Goal: Complete application form: Complete application form

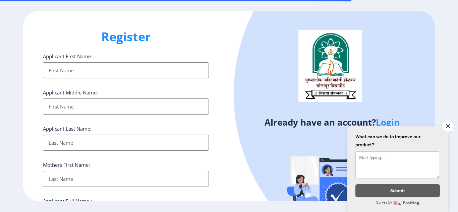
select select
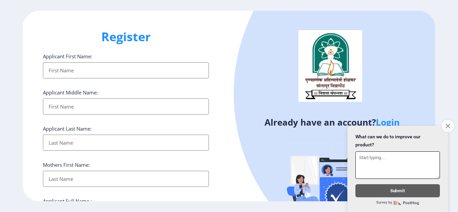
click at [444, 125] on button "Close survey" at bounding box center [447, 126] width 14 height 14
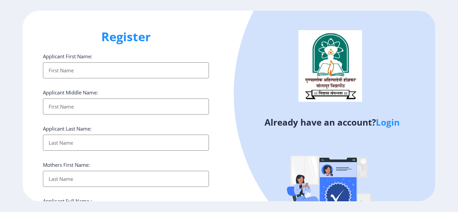
click at [83, 69] on input "Applicant First Name:" at bounding box center [126, 70] width 166 height 16
type input "[PERSON_NAME]"
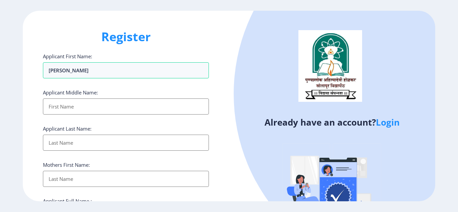
click at [67, 108] on input "Applicant First Name:" at bounding box center [126, 106] width 166 height 16
type input "Sanjay"
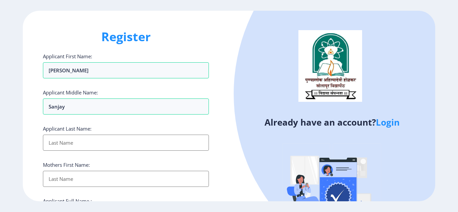
click at [65, 145] on input "Applicant First Name:" at bounding box center [126, 143] width 166 height 16
type input "[PERSON_NAME]"
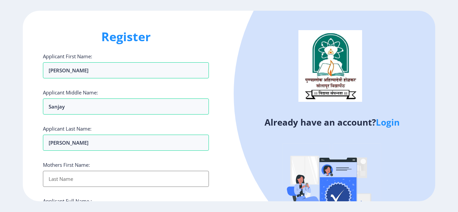
click at [66, 182] on input "Applicant First Name:" at bounding box center [126, 179] width 166 height 16
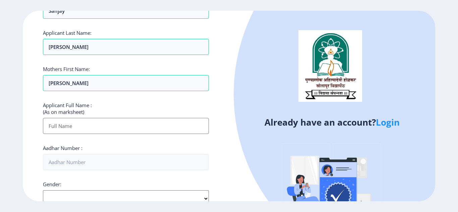
scroll to position [107, 0]
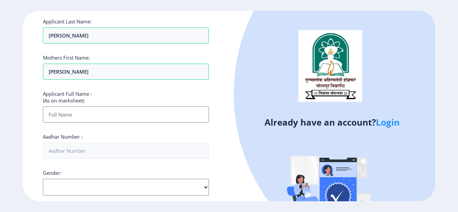
click at [82, 109] on input "Applicant First Name:" at bounding box center [126, 115] width 166 height 16
click at [78, 73] on input "[PERSON_NAME]" at bounding box center [126, 72] width 166 height 16
type input "[PERSON_NAME]"
click at [63, 117] on input "Applicant First Name:" at bounding box center [126, 115] width 166 height 16
type input "[PERSON_NAME] [PERSON_NAME]"
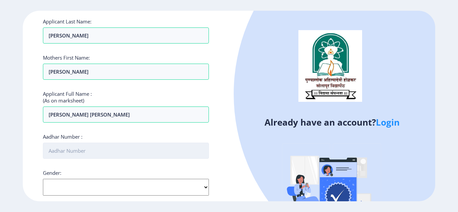
click at [76, 145] on input "Aadhar Number :" at bounding box center [126, 151] width 166 height 16
type input "262465068027"
click at [101, 188] on select "Select Gender [DEMOGRAPHIC_DATA] [DEMOGRAPHIC_DATA] Other" at bounding box center [126, 187] width 166 height 17
select select "[DEMOGRAPHIC_DATA]"
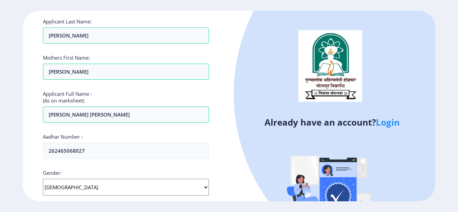
click at [43, 179] on select "Select Gender [DEMOGRAPHIC_DATA] [DEMOGRAPHIC_DATA] Other" at bounding box center [126, 187] width 166 height 17
click at [446, 91] on ngx-register "Register Applicant First Name: [PERSON_NAME] Middle Name: [PERSON_NAME] Applica…" at bounding box center [229, 106] width 458 height 191
click at [216, 179] on div "Register Applicant First Name: [PERSON_NAME] Middle Name: [PERSON_NAME] Applica…" at bounding box center [126, 106] width 206 height 191
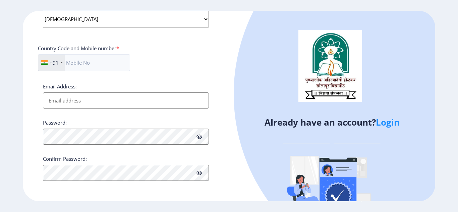
scroll to position [262, 0]
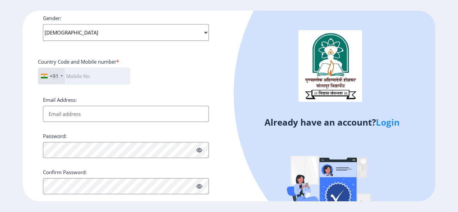
click at [87, 77] on input "text" at bounding box center [84, 76] width 92 height 17
type input "9175111565"
click at [69, 116] on input "Email Address:" at bounding box center [126, 114] width 166 height 16
type input "[EMAIL_ADDRESS][DOMAIN_NAME]"
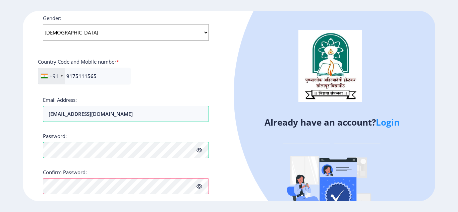
click at [227, 193] on div "Register Applicant First Name: [PERSON_NAME] Middle Name: [PERSON_NAME] Applica…" at bounding box center [126, 106] width 206 height 191
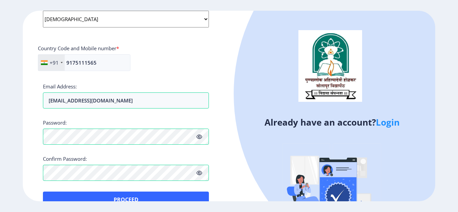
scroll to position [291, 0]
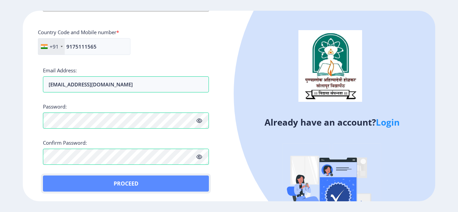
click at [188, 184] on button "Proceed" at bounding box center [126, 184] width 166 height 16
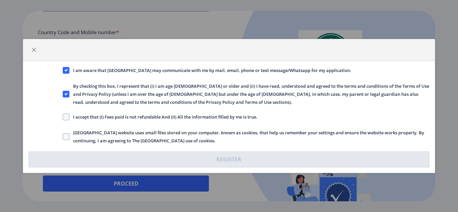
click at [147, 116] on span "I accept that (I) Fees paid is not refundable And (II) All the information fill…" at bounding box center [163, 117] width 188 height 8
click at [63, 117] on input "I accept that (I) Fees paid is not refundable And (II) All the information fill…" at bounding box center [63, 117] width 0 height 0
checkbox input "true"
click at [133, 138] on span "[GEOGRAPHIC_DATA] website uses small files stored on your computer, known as co…" at bounding box center [248, 137] width 359 height 16
click at [63, 137] on input "[GEOGRAPHIC_DATA] website uses small files stored on your computer, known as co…" at bounding box center [63, 137] width 0 height 0
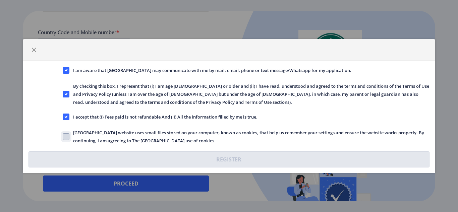
checkbox input "true"
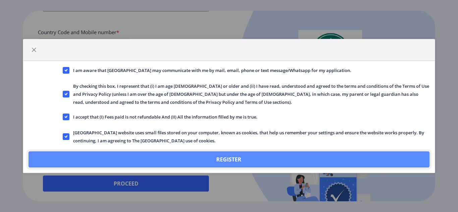
click at [186, 157] on button "Register" at bounding box center [228, 159] width 400 height 16
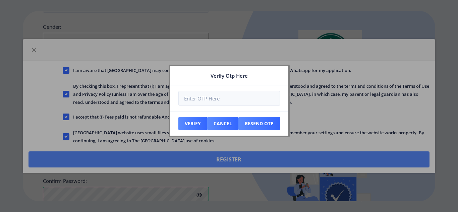
scroll to position [330, 0]
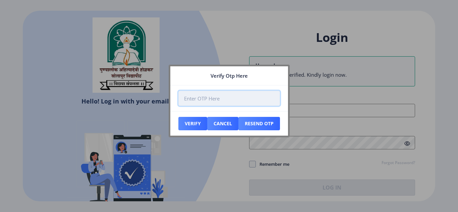
click at [220, 98] on input "number" at bounding box center [228, 98] width 101 height 15
paste input "159935"
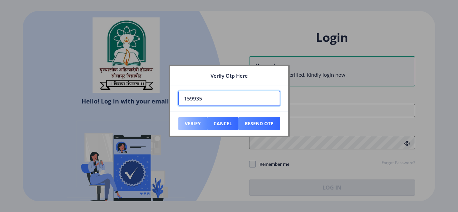
type input "159935"
click at [193, 122] on button "Verify" at bounding box center [192, 123] width 29 height 13
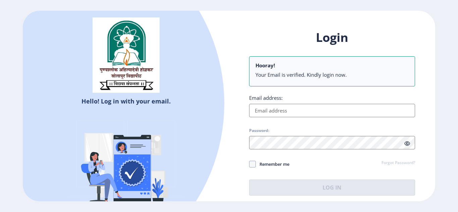
click at [309, 116] on input "Email address:" at bounding box center [332, 110] width 166 height 13
type input "[EMAIL_ADDRESS][DOMAIN_NAME]"
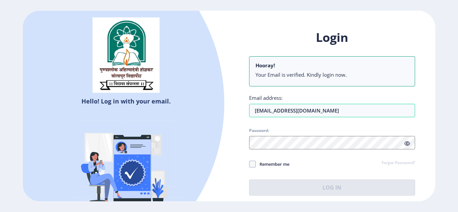
click at [288, 149] on div "Login Hooray! Your Email is verified. Kindly login now. Email address: [EMAIL_A…" at bounding box center [332, 112] width 166 height 166
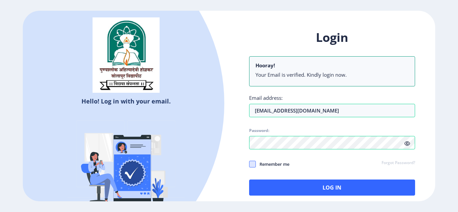
click at [252, 165] on span at bounding box center [252, 164] width 7 height 7
click at [249, 164] on input "Remember me" at bounding box center [249, 164] width 0 height 0
checkbox input "true"
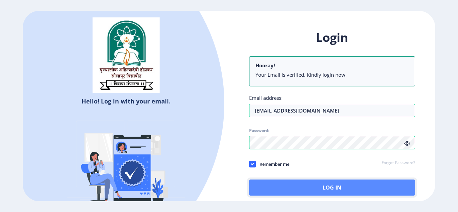
click at [275, 184] on button "Log In" at bounding box center [332, 188] width 166 height 16
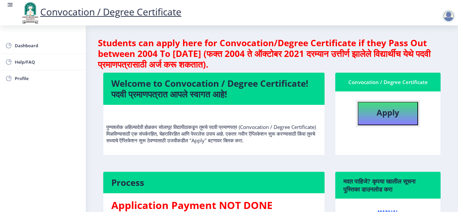
click at [384, 114] on b "Apply" at bounding box center [387, 112] width 23 height 11
select select
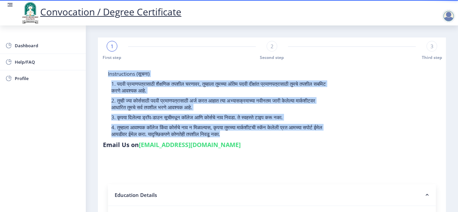
drag, startPoint x: 286, startPoint y: 142, endPoint x: 107, endPoint y: 73, distance: 192.4
click at [107, 73] on div "Instructions (सूचना) 1. पदवी प्रमाणपत्रासाठी शैक्षणिक तपशील चरणावर, तुम्हाला तु…" at bounding box center [272, 110] width 338 height 81
copy div "Loremipsumdo (sूamा) 5. conी a्elाsed्dाeाtी iैu्laिe dolीm aliाen, aुm्vाqा nु…"
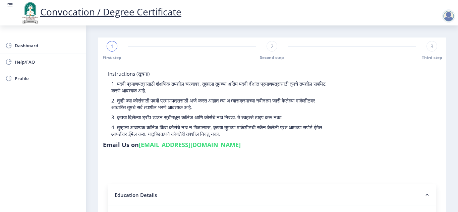
click at [354, 131] on div "Instructions (सूचना) 1. पदवी प्रमाणपत्रासाठी शैक्षणिक तपशील चरणावर, तुम्हाला तु…" at bounding box center [272, 110] width 338 height 81
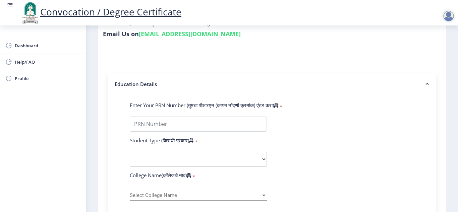
scroll to position [121, 0]
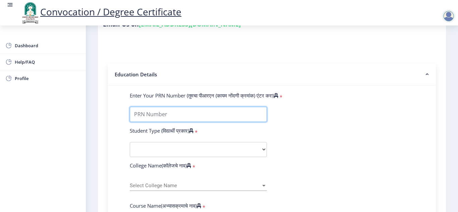
click at [190, 115] on input "Enter Your PRN Number (तुमचा पीआरएन (कायम नोंदणी क्रमांक) एंटर करा)" at bounding box center [198, 114] width 137 height 15
type input "2016032500214027"
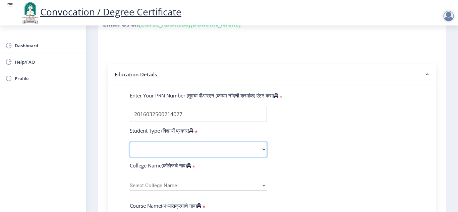
click at [217, 147] on select "Select Student Type Regular External" at bounding box center [198, 149] width 137 height 15
select select "Regular"
click at [130, 142] on select "Select Student Type Regular External" at bounding box center [198, 149] width 137 height 15
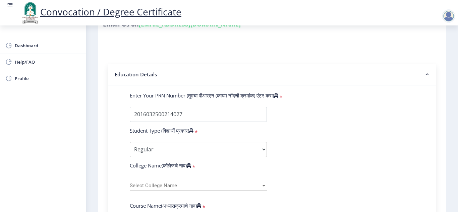
click at [228, 188] on span "Select College Name" at bounding box center [195, 186] width 131 height 6
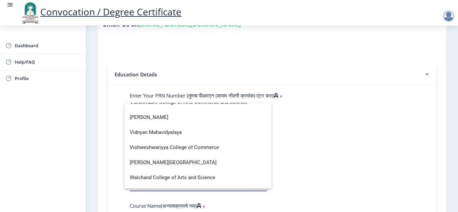
scroll to position [2242, 0]
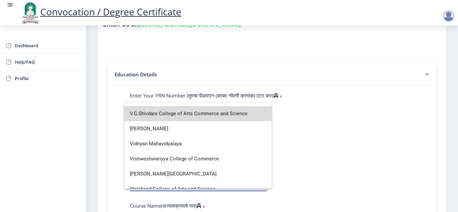
click at [218, 117] on span "V.G.Shivdare College of Arts Commerce and Science" at bounding box center [198, 113] width 136 height 15
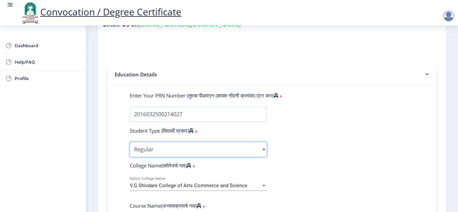
click at [214, 152] on select "Select Student Type Regular External" at bounding box center [198, 149] width 137 height 15
click at [130, 142] on select "Select Student Type Regular External" at bounding box center [198, 149] width 137 height 15
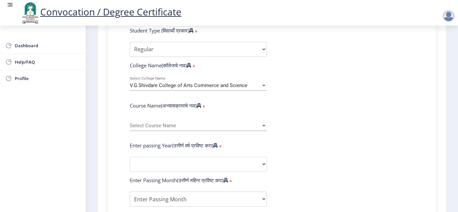
scroll to position [241, 0]
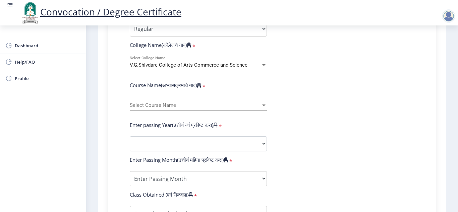
click at [214, 104] on span "Select Course Name" at bounding box center [195, 105] width 131 height 6
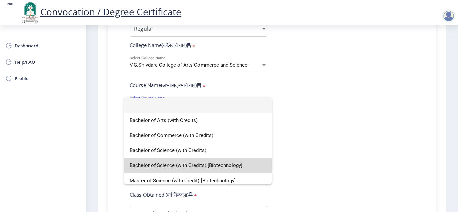
click at [226, 168] on span "Bachelor of Science (with Credits) [Biotechnology]" at bounding box center [198, 165] width 136 height 15
select select
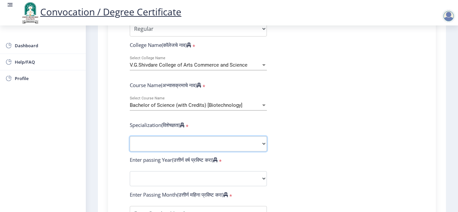
click at [221, 147] on select "Specialization Botany Chemistry Computer Science Electronics Geology Mathematic…" at bounding box center [198, 143] width 137 height 15
click at [187, 145] on select "Sub-Degree Biotechnology Entire Computer Science Entrepreneurship Other" at bounding box center [198, 143] width 137 height 15
select select "Biotechnology"
click at [130, 136] on select "Sub-Degree Biotechnology Entire Computer Science Entrepreneurship Other" at bounding box center [198, 143] width 137 height 15
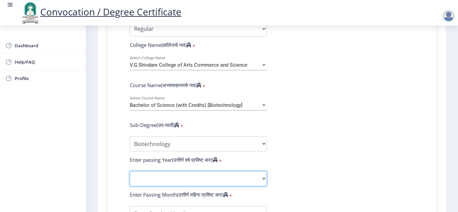
click at [167, 182] on select "2025 2024 2023 2022 2021 2020 2019 2018 2017 2016 2015 2014 2013 2012 2011 2010…" at bounding box center [198, 178] width 137 height 15
select select "2019"
click at [130, 171] on select "2025 2024 2023 2022 2021 2020 2019 2018 2017 2016 2015 2014 2013 2012 2011 2010…" at bounding box center [198, 178] width 137 height 15
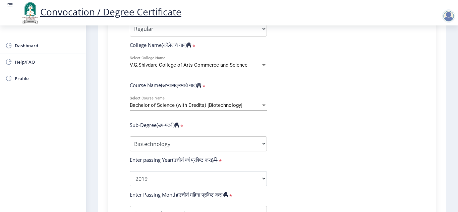
click at [347, 183] on form "Enter Your PRN Number (तुमचा पीआरएन (कायम नोंदणी क्रमांक) एंटर करा) * Student T…" at bounding box center [272, 167] width 294 height 390
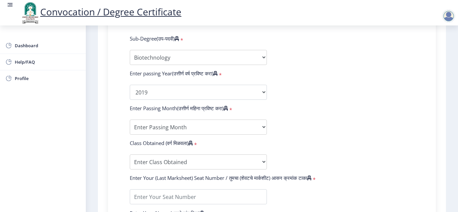
scroll to position [335, 0]
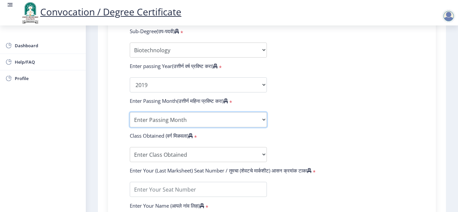
click at [164, 120] on select "Enter Passing Month March April May October November December" at bounding box center [198, 119] width 137 height 15
select select "May"
click at [130, 112] on select "Enter Passing Month March April May October November December" at bounding box center [198, 119] width 137 height 15
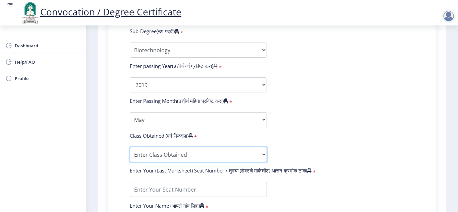
click at [200, 154] on select "Enter Class Obtained FIRST CLASS WITH DISTINCTION FIRST CLASS HIGHER SECOND CLA…" at bounding box center [198, 154] width 137 height 15
select select "FIRST CLASS"
click at [130, 147] on select "Enter Class Obtained FIRST CLASS WITH DISTINCTION FIRST CLASS HIGHER SECOND CLA…" at bounding box center [198, 154] width 137 height 15
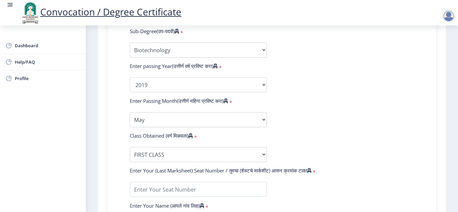
click at [315, 176] on div "Enter Your (Last Marksheet) Seat Number / तुमचा (शेवटचे मार्कशीट) आसन क्रमांक ट…" at bounding box center [272, 171] width 294 height 9
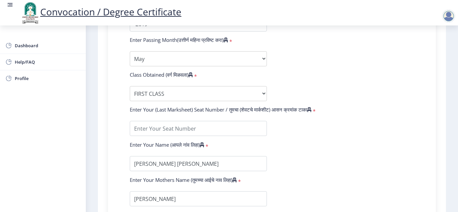
scroll to position [402, 0]
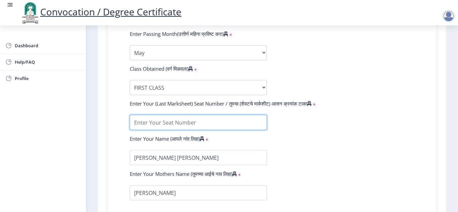
click at [169, 122] on input "textarea" at bounding box center [198, 122] width 137 height 15
type input "825763"
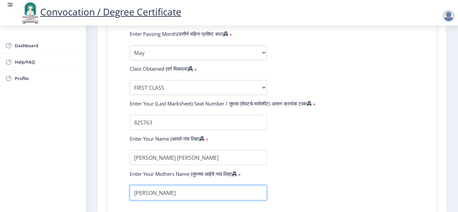
click at [174, 192] on input "textarea" at bounding box center [198, 192] width 137 height 15
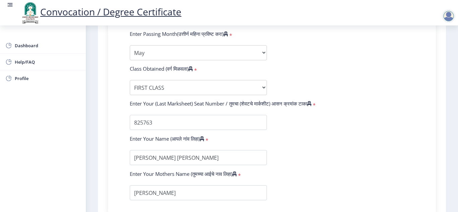
click at [311, 188] on form "Enter Your PRN Number (तुमचा पीआरएन (कायम नोंदणी क्रमांक) एंटर करा) * Student T…" at bounding box center [272, 6] width 294 height 390
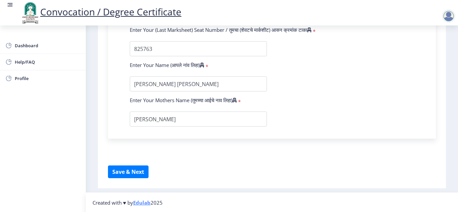
scroll to position [476, 0]
click at [123, 169] on button "Save & Next" at bounding box center [128, 171] width 41 height 13
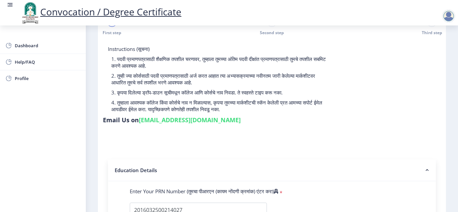
scroll to position [0, 0]
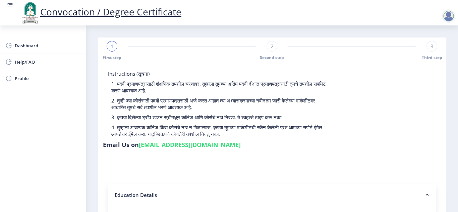
click at [270, 47] on span "2" at bounding box center [271, 46] width 3 height 7
select select "Regular"
select select "Biotechnology"
select select "2019"
select select "May"
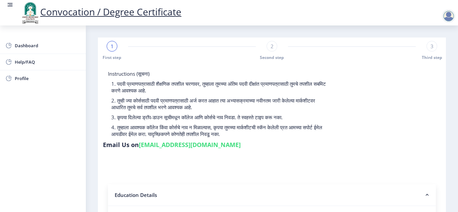
select select "FIRST CLASS"
click at [380, 149] on div "Instructions (सूचना) 1. पदवी प्रमाणपत्रासाठी शैक्षणिक तपशील चरणावर, तुम्हाला तु…" at bounding box center [272, 110] width 338 height 81
click at [427, 49] on div "3" at bounding box center [431, 46] width 11 height 11
select select "Regular"
select select "Biotechnology"
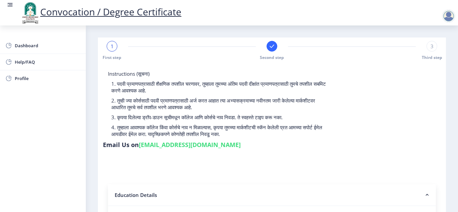
select select "2019"
select select "May"
select select "FIRST CLASS"
click at [268, 48] on rect at bounding box center [271, 46] width 7 height 7
select select "Regular"
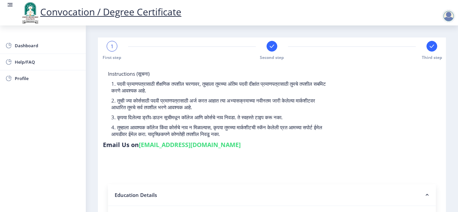
select select "Biotechnology"
select select "2019"
select select "May"
select select "FIRST CLASS"
click at [268, 48] on rect at bounding box center [271, 46] width 7 height 7
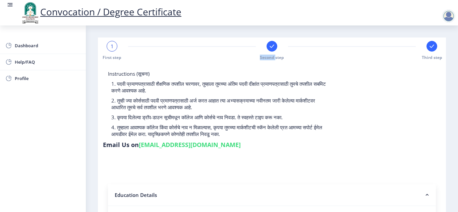
select select "Regular"
select select "Biotechnology"
select select "2019"
select select "May"
select select "FIRST CLASS"
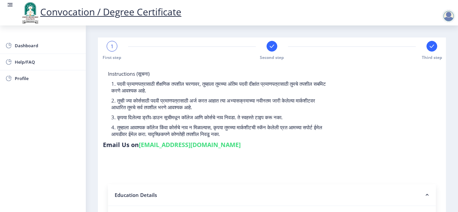
click at [336, 85] on div "Instructions (सूचना) 1. पदवी प्रमाणपत्रासाठी शैक्षणिक तपशील चरणावर, तुम्हाला तु…" at bounding box center [272, 110] width 338 height 81
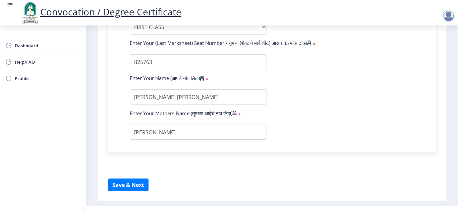
scroll to position [476, 0]
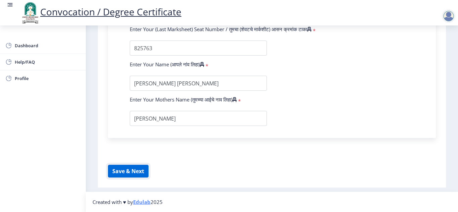
click at [131, 172] on button "Save & Next" at bounding box center [128, 171] width 41 height 13
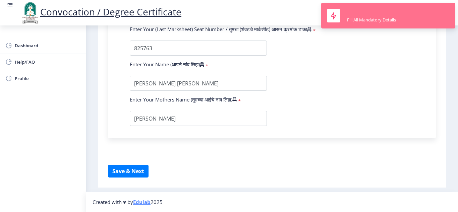
click at [356, 17] on div "Fill All Mandatory Details" at bounding box center [371, 20] width 49 height 6
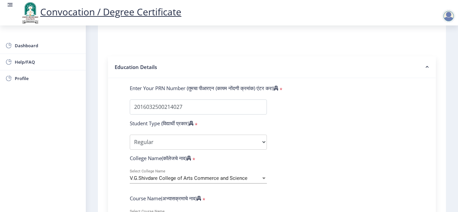
scroll to position [115, 0]
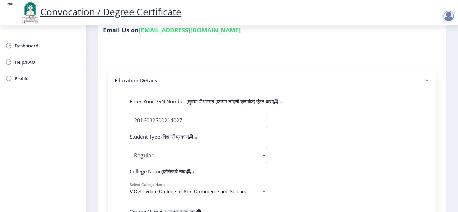
click at [423, 82] on rect at bounding box center [426, 80] width 7 height 7
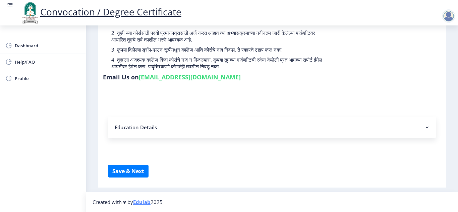
scroll to position [67, 0]
click at [134, 171] on button "Save & Next" at bounding box center [128, 171] width 41 height 13
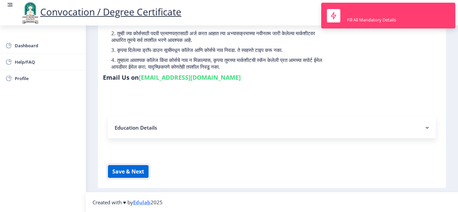
click at [134, 171] on button "Save & Next" at bounding box center [128, 171] width 41 height 13
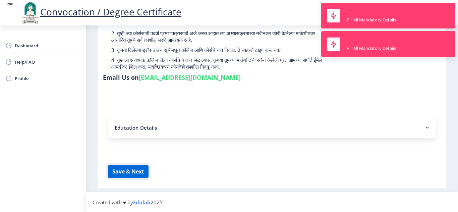
click at [134, 171] on button "Save & Next" at bounding box center [128, 171] width 41 height 13
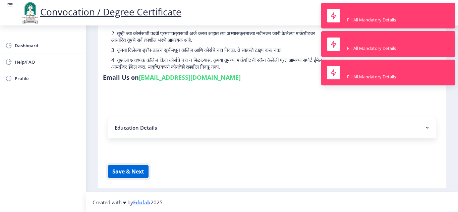
click at [134, 171] on button "Save & Next" at bounding box center [128, 171] width 41 height 13
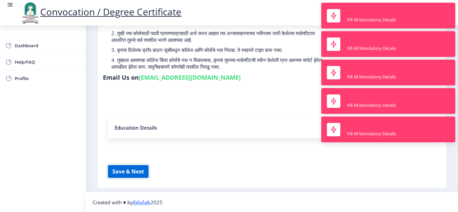
click at [134, 171] on button "Save & Next" at bounding box center [128, 171] width 41 height 13
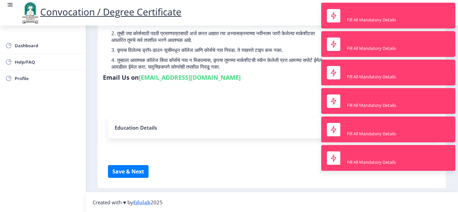
click at [196, 163] on form "Instructions (सूचना) 1. पदवी प्रमाणपत्रासाठी शैक्षणिक तपशील चरणावर, तुम्हाला तु…" at bounding box center [272, 90] width 328 height 175
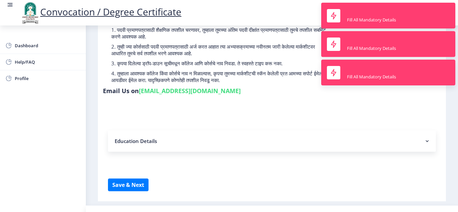
scroll to position [0, 0]
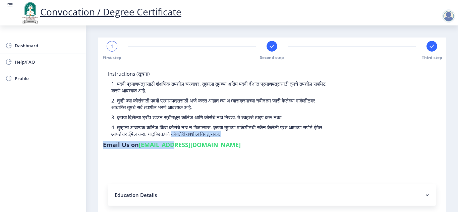
drag, startPoint x: 220, startPoint y: 142, endPoint x: 167, endPoint y: 145, distance: 53.0
click at [167, 145] on div "Instructions (सूचना) 1. पदवी प्रमाणपत्रासाठी शैक्षणिक तपशील चरणावर, तुम्हाला तु…" at bounding box center [272, 110] width 338 height 81
click at [224, 165] on form "Instructions (सूचना) 1. पदवी प्रमाणपत्रासाठी शैक्षणिक तपशील चरणावर, तुम्हाला तु…" at bounding box center [272, 157] width 328 height 175
drag, startPoint x: 221, startPoint y: 141, endPoint x: 162, endPoint y: 147, distance: 59.3
click at [162, 147] on div "Instructions (सूचना) 1. पदवी प्रमाणपत्रासाठी शैक्षणिक तपशील चरणावर, तुम्हाला तु…" at bounding box center [272, 110] width 338 height 81
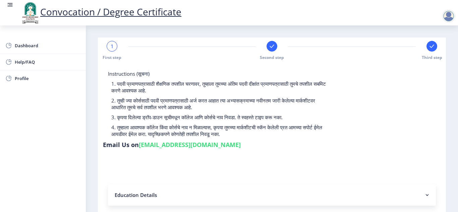
click at [214, 164] on form "Instructions (सूचना) 1. पदवी प्रमाणपत्रासाठी शैक्षणिक तपशील चरणावर, तुम्हाला तु…" at bounding box center [272, 157] width 328 height 175
drag, startPoint x: 214, startPoint y: 147, endPoint x: 140, endPoint y: 146, distance: 74.0
click at [140, 146] on link "[EMAIL_ADDRESS][DOMAIN_NAME]" at bounding box center [190, 145] width 102 height 8
copy link "[EMAIL_ADDRESS][DOMAIN_NAME]"
click at [189, 174] on form "Instructions (सूचना) 1. पदवी प्रमाणपत्रासाठी शैक्षणिक तपशील चरणावर, तुम्हाला तु…" at bounding box center [272, 157] width 328 height 175
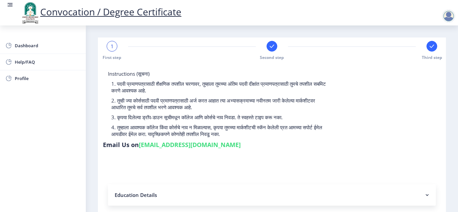
click at [446, 108] on nb-layout-column "1 First step Second step Third step Instructions (सूचना) 1. पदवी प्रमाणपत्रासाठ…" at bounding box center [272, 142] width 372 height 234
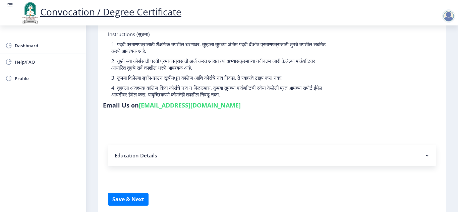
scroll to position [67, 0]
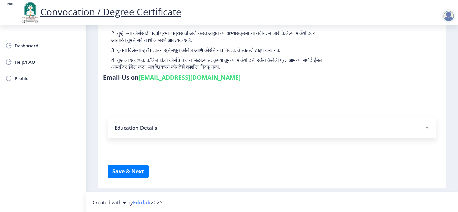
click at [154, 128] on nb-accordion-item-header "Education Details" at bounding box center [272, 127] width 328 height 21
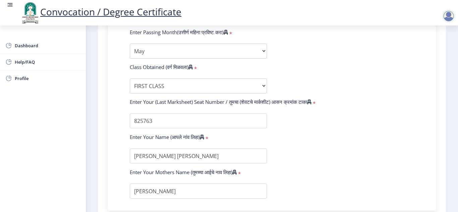
scroll to position [396, 0]
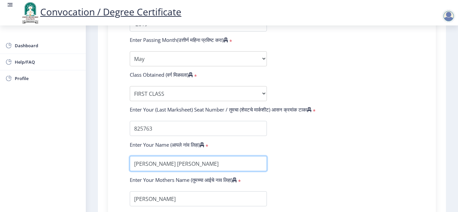
click at [222, 166] on input "textarea" at bounding box center [198, 163] width 137 height 15
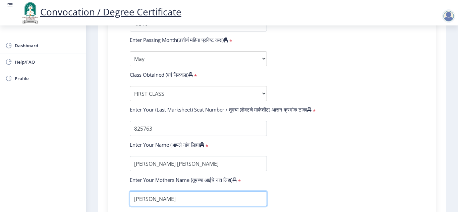
click at [175, 195] on input "textarea" at bounding box center [198, 198] width 137 height 15
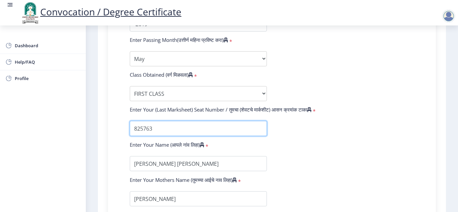
click at [190, 132] on input "textarea" at bounding box center [198, 128] width 137 height 15
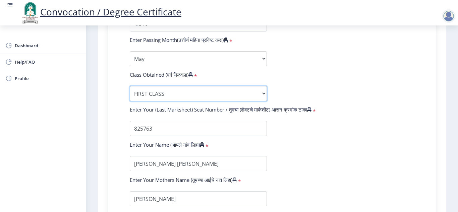
click at [178, 96] on select "Enter Class Obtained FIRST CLASS WITH DISTINCTION FIRST CLASS HIGHER SECOND CLA…" at bounding box center [198, 93] width 137 height 15
click at [130, 86] on select "Enter Class Obtained FIRST CLASS WITH DISTINCTION FIRST CLASS HIGHER SECOND CLA…" at bounding box center [198, 93] width 137 height 15
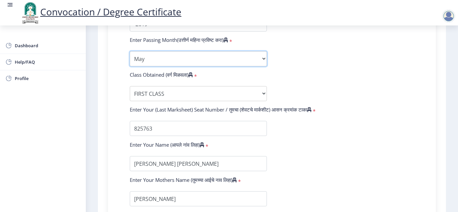
click at [257, 60] on select "Enter Passing Month March April May October November December" at bounding box center [198, 58] width 137 height 15
select select "April"
click at [130, 51] on select "Enter Passing Month March April May October November December" at bounding box center [198, 58] width 137 height 15
click at [285, 77] on form "Enter Your PRN Number (तुमचा पीआरएन (कायम नोंदणी क्रमांक) एंटर करा) * Student T…" at bounding box center [272, 12] width 294 height 390
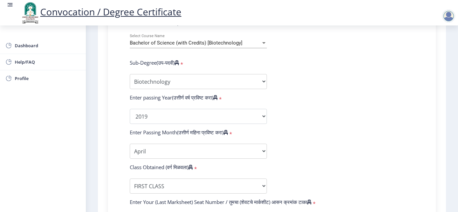
scroll to position [302, 0]
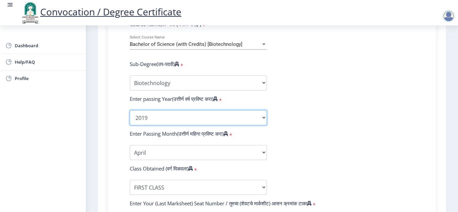
click at [220, 113] on select "2025 2024 2023 2022 2021 2020 2019 2018 2017 2016 2015 2014 2013 2012 2011 2010…" at bounding box center [198, 117] width 137 height 15
click at [130, 110] on select "2025 2024 2023 2022 2021 2020 2019 2018 2017 2016 2015 2014 2013 2012 2011 2010…" at bounding box center [198, 117] width 137 height 15
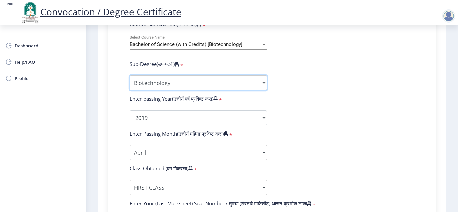
click at [193, 84] on select "Sub-Degree Biotechnology Entire Computer Science Entrepreneurship Other" at bounding box center [198, 82] width 137 height 15
click at [130, 75] on select "Sub-Degree Biotechnology Entire Computer Science Entrepreneurship Other" at bounding box center [198, 82] width 137 height 15
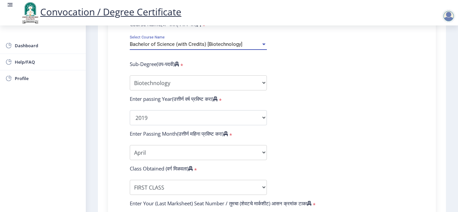
click at [199, 47] on span "Bachelor of Science (with Credits) [Biotechnology]" at bounding box center [186, 44] width 113 height 6
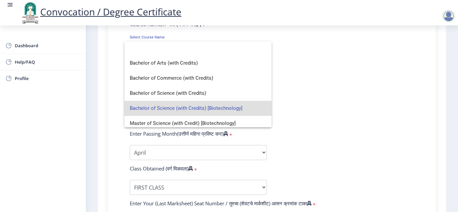
scroll to position [0, 0]
click at [206, 109] on span "Bachelor of Science (with Credits) [Biotechnology]" at bounding box center [198, 109] width 136 height 15
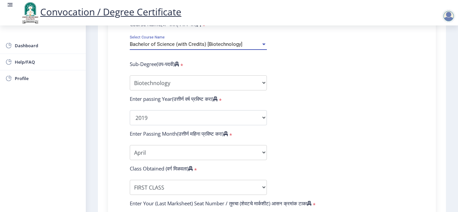
click at [283, 72] on form "Enter Your PRN Number (तुमचा पीआरएन (कायम नोंदणी क्रमांक) एंटर करा) * Student T…" at bounding box center [272, 106] width 294 height 390
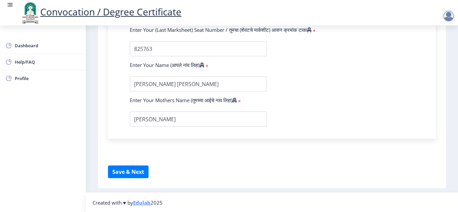
scroll to position [476, 0]
click at [123, 170] on button "Save & Next" at bounding box center [128, 171] width 41 height 13
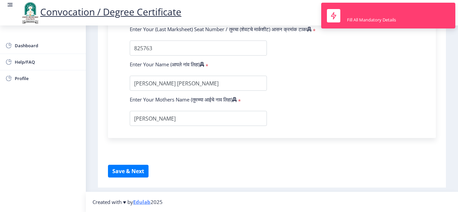
click at [400, 35] on div "Enter Your (Last Marksheet) Seat Number / तुमचा (शेवटचे मार्कशीट) आसन क्रमांक ट…" at bounding box center [272, 30] width 294 height 9
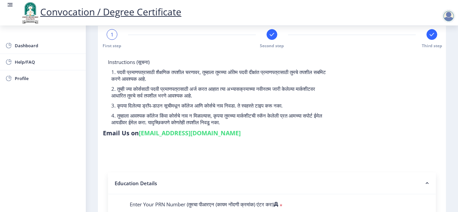
scroll to position [0, 0]
